Goal: Task Accomplishment & Management: Manage account settings

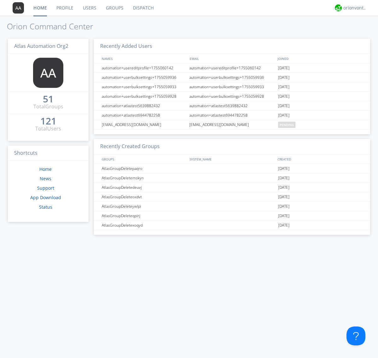
click at [89, 8] on link "Users" at bounding box center [89, 8] width 23 height 16
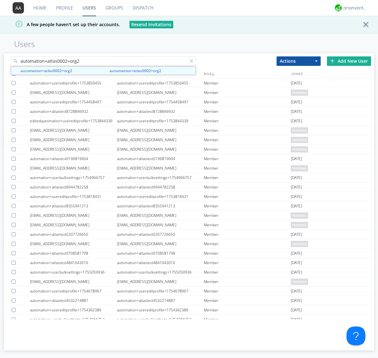
type input "automation+atlas0002+org2"
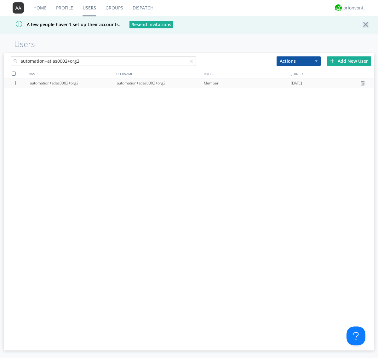
click at [160, 83] on div "automation+atlas0002+org2" at bounding box center [160, 82] width 87 height 9
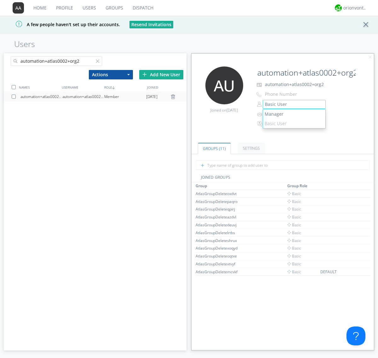
click at [289, 114] on link "Manager" at bounding box center [294, 113] width 62 height 9
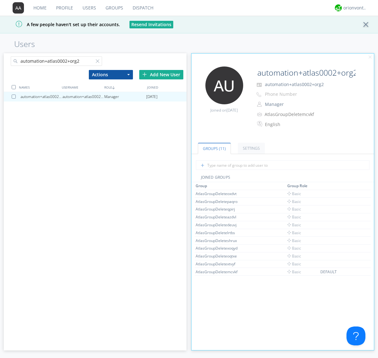
click at [294, 104] on button "Manager" at bounding box center [294, 104] width 63 height 9
click at [0, 0] on link "Basic User" at bounding box center [0, 0] width 0 height 0
click at [354, 8] on div "orionvontas+atlas+automation+org2" at bounding box center [356, 8] width 24 height 6
